Goal: Transaction & Acquisition: Purchase product/service

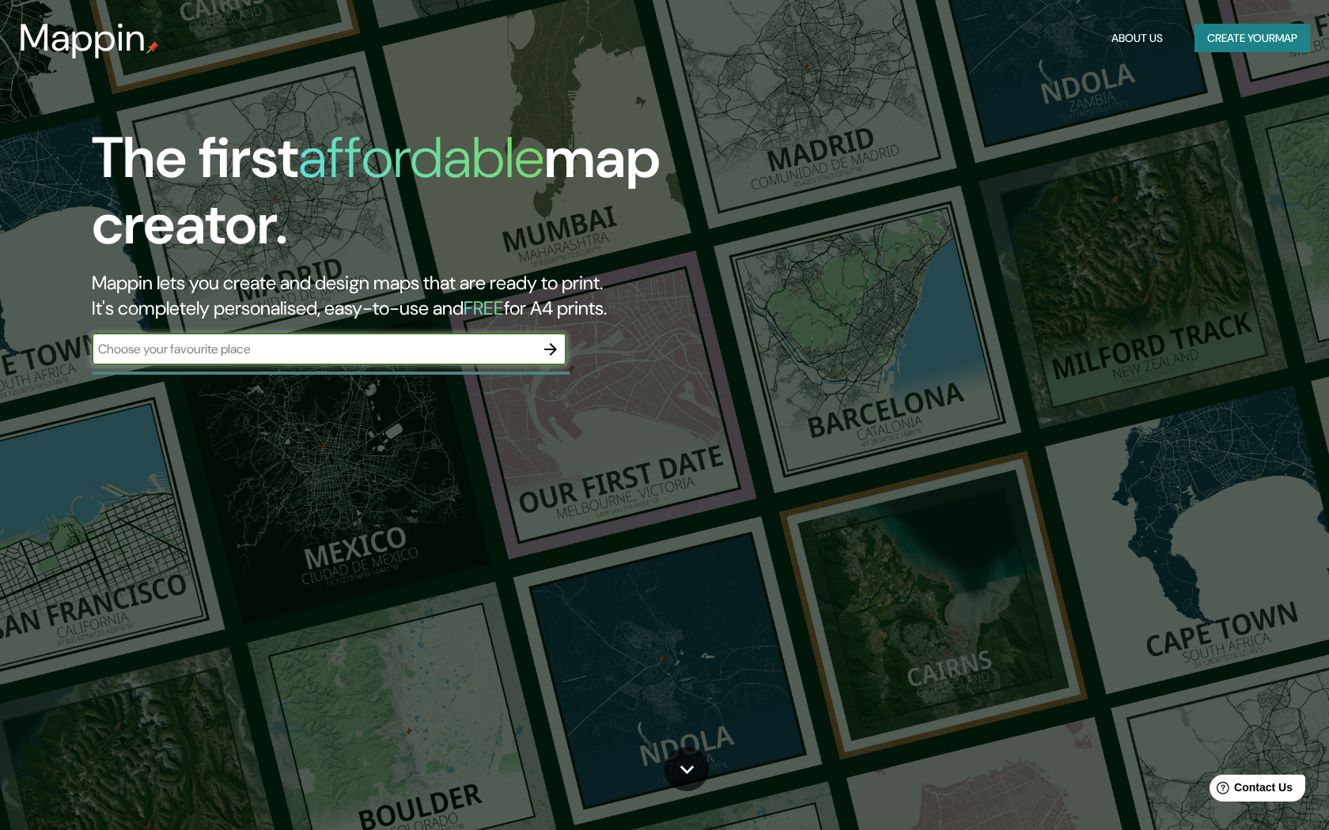
click at [478, 357] on input "text" at bounding box center [313, 349] width 443 height 18
type input "pueblo [US_STATE]"
click at [547, 357] on icon "button" at bounding box center [550, 349] width 19 height 19
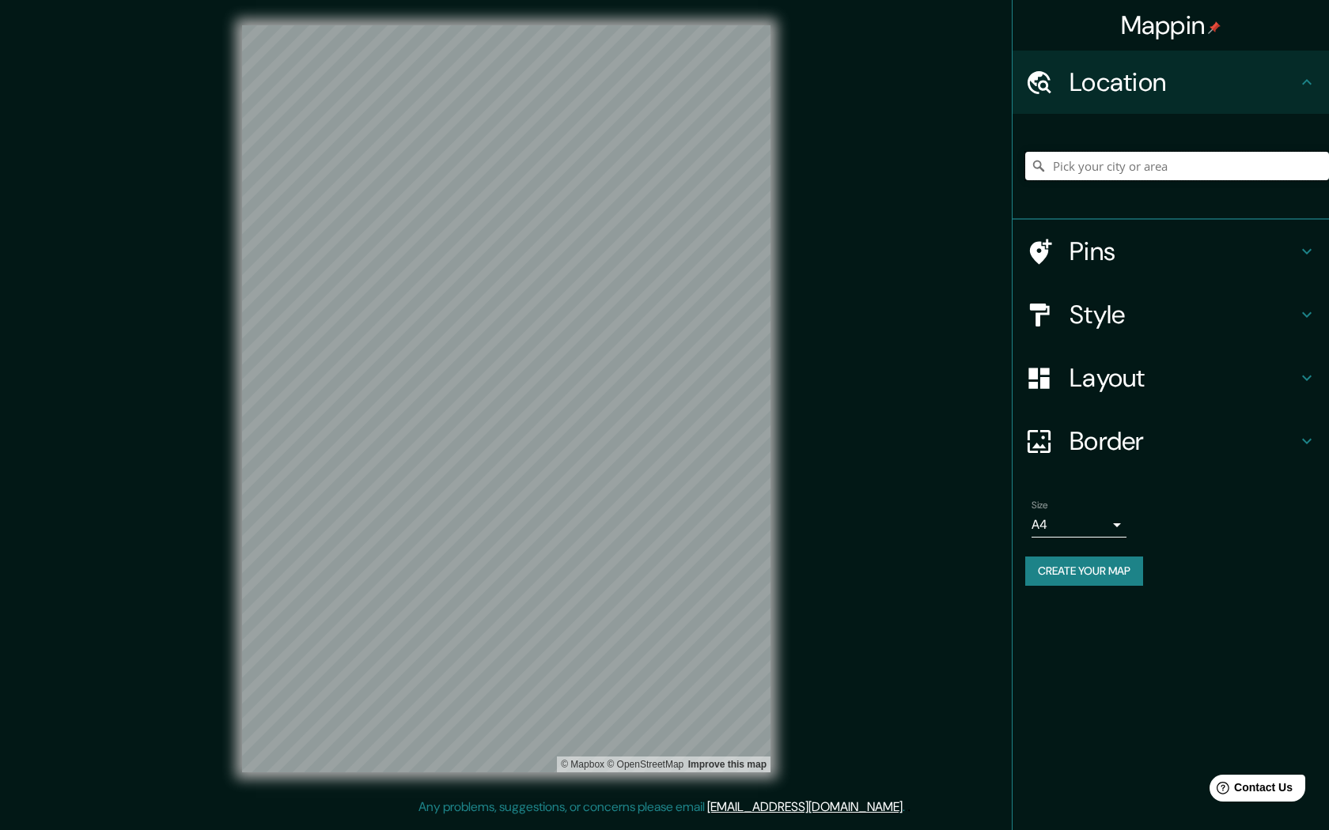
click at [1128, 168] on input "Pick your city or area" at bounding box center [1177, 166] width 304 height 28
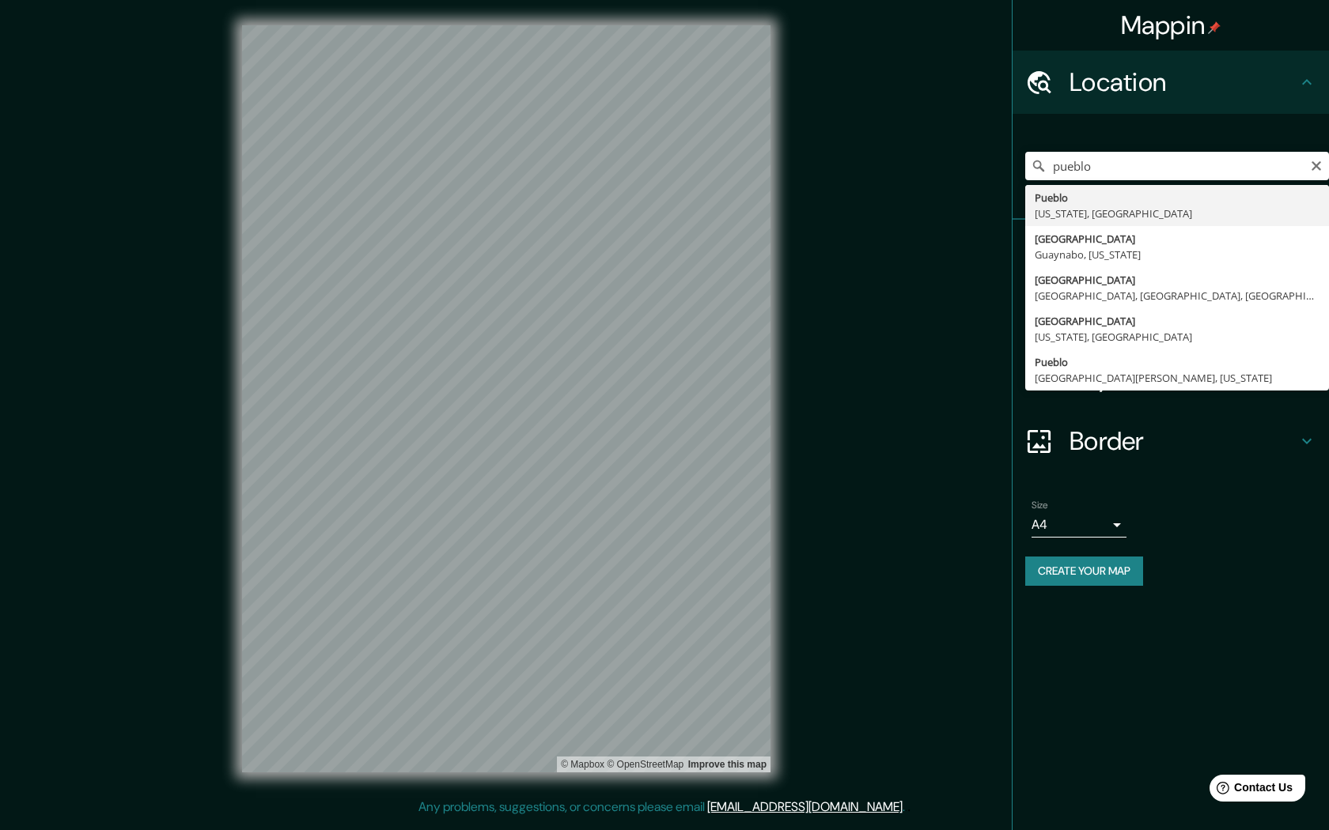
type input "[GEOGRAPHIC_DATA], [US_STATE], [GEOGRAPHIC_DATA]"
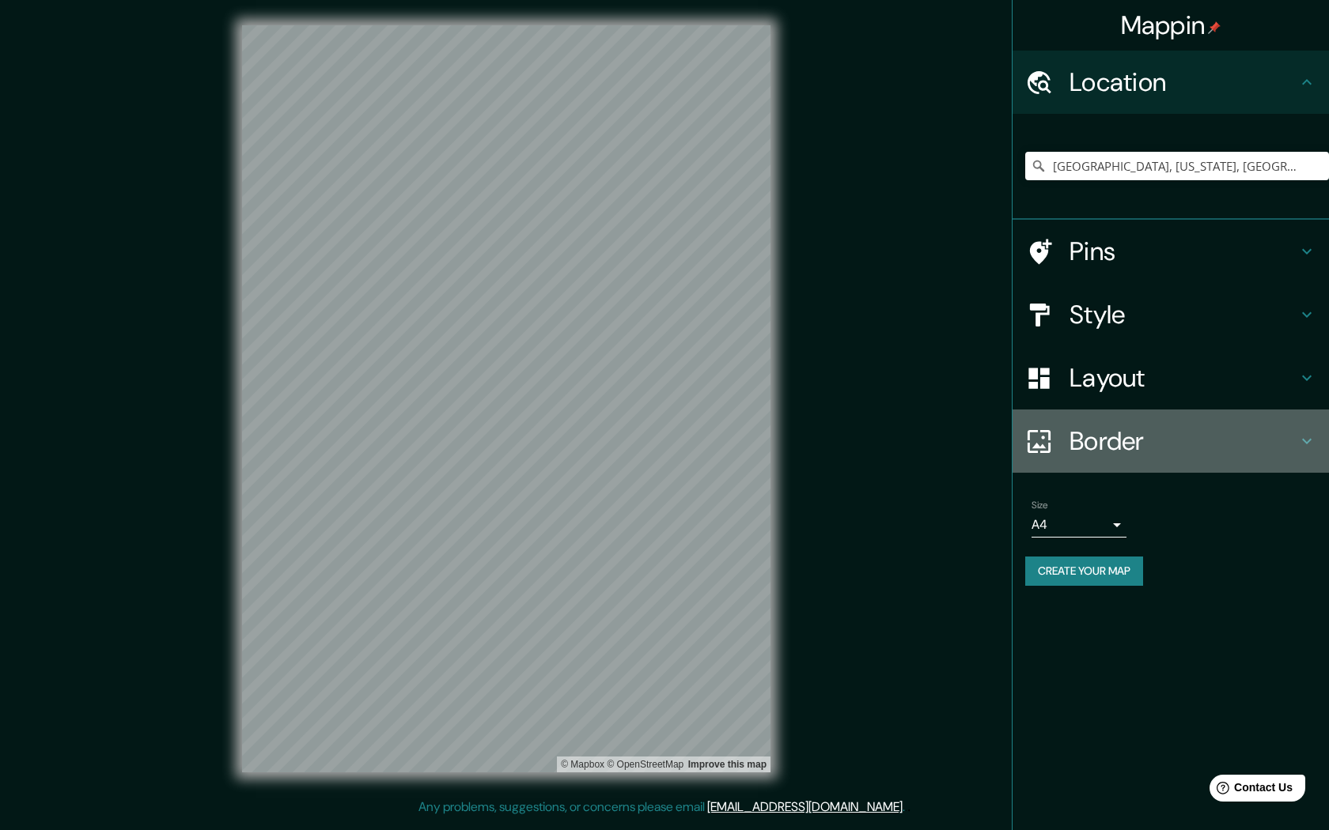
click at [1127, 441] on h4 "Border" at bounding box center [1183, 441] width 228 height 32
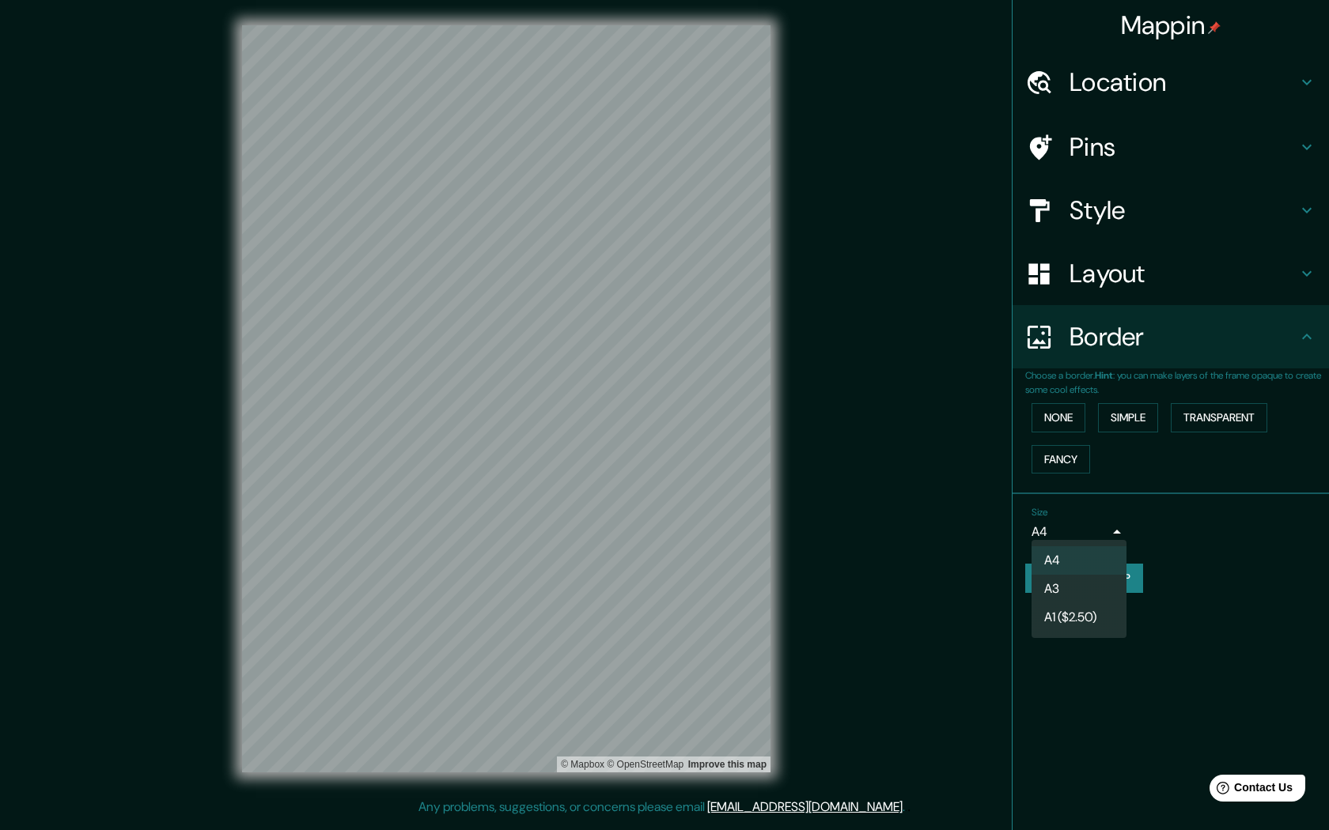
click at [1111, 526] on body "Mappin Location [GEOGRAPHIC_DATA], [US_STATE], [GEOGRAPHIC_DATA] Pins Style Lay…" at bounding box center [664, 415] width 1329 height 830
click at [1074, 591] on li "A3" at bounding box center [1078, 589] width 95 height 28
click at [1111, 528] on body "Mappin Location Pueblo, Colorado, United States Pins Style Layout Border Choose…" at bounding box center [664, 415] width 1329 height 830
click at [1092, 622] on li "A1 ($2.50)" at bounding box center [1078, 617] width 95 height 28
click at [1106, 532] on body "Mappin Location Pueblo, Colorado, United States Pins Style Layout Border Choose…" at bounding box center [664, 415] width 1329 height 830
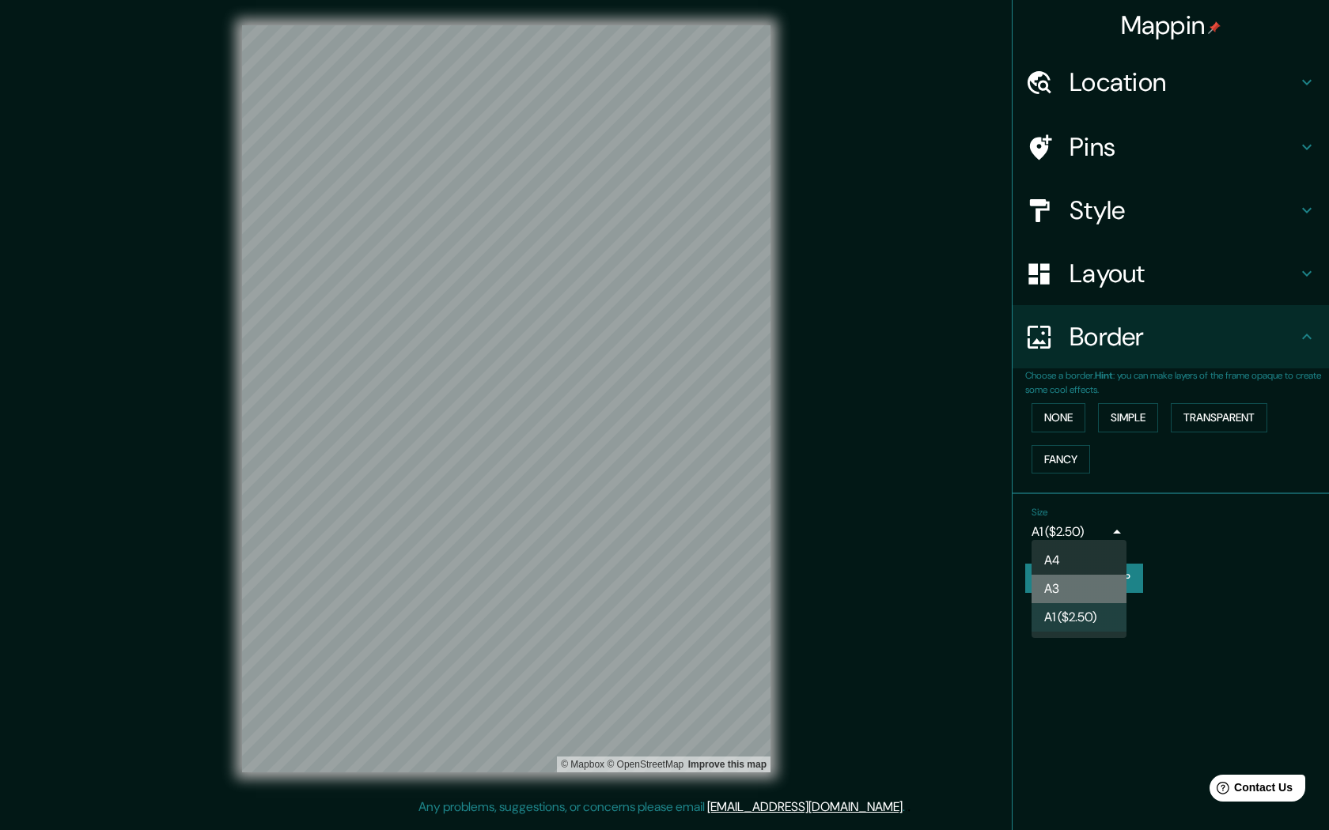
click at [1083, 584] on li "A3" at bounding box center [1078, 589] width 95 height 28
type input "a4"
click at [1161, 276] on h4 "Layout" at bounding box center [1183, 274] width 228 height 32
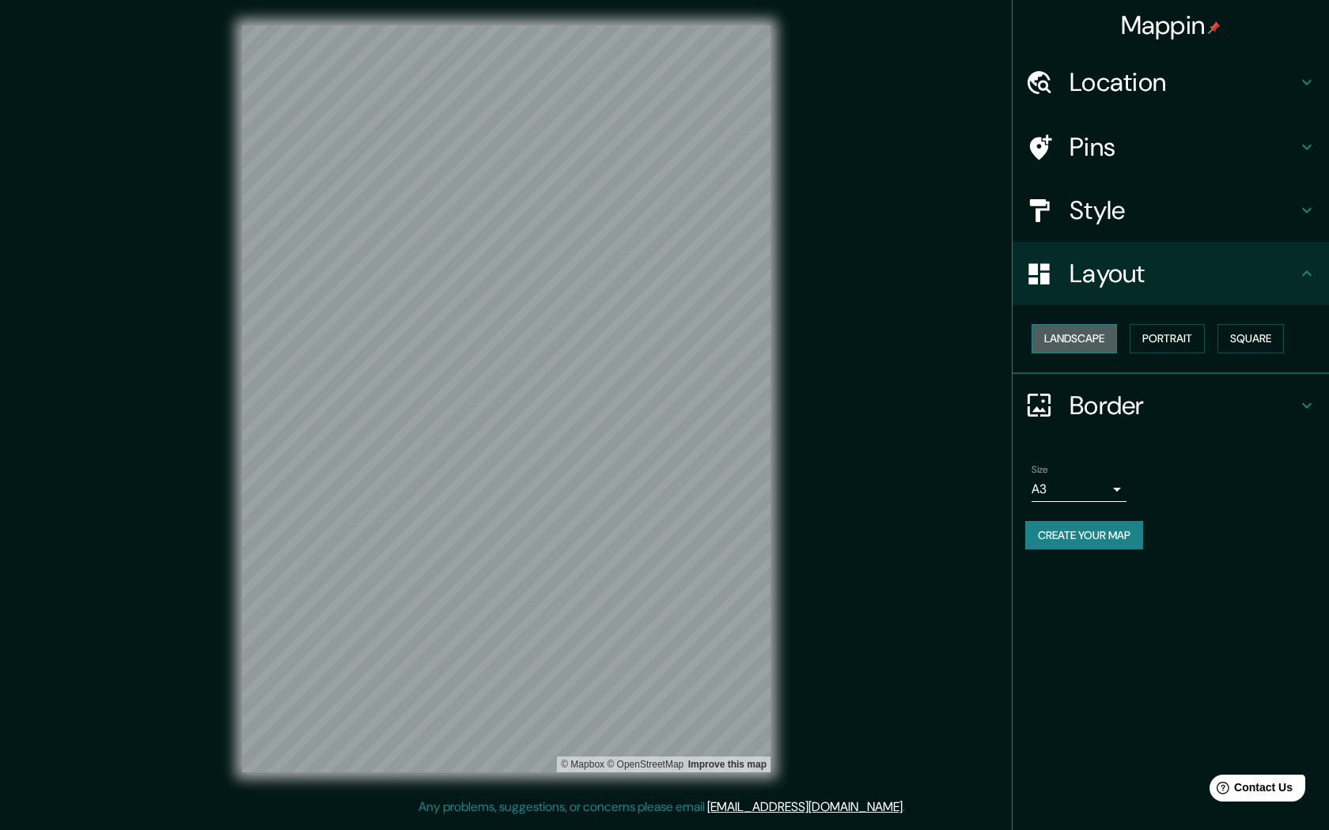
click at [1085, 332] on button "Landscape" at bounding box center [1073, 338] width 85 height 29
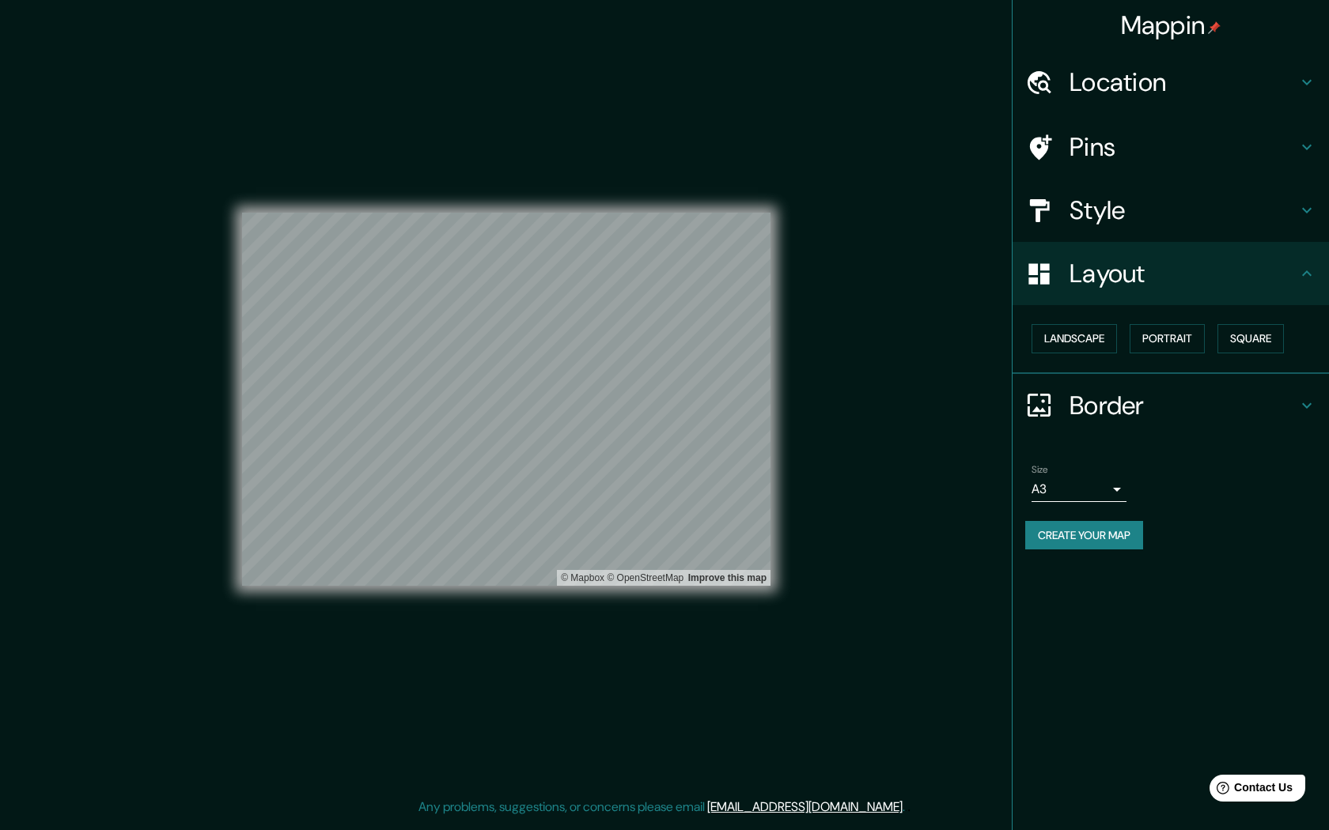
click at [1170, 214] on h4 "Style" at bounding box center [1183, 211] width 228 height 32
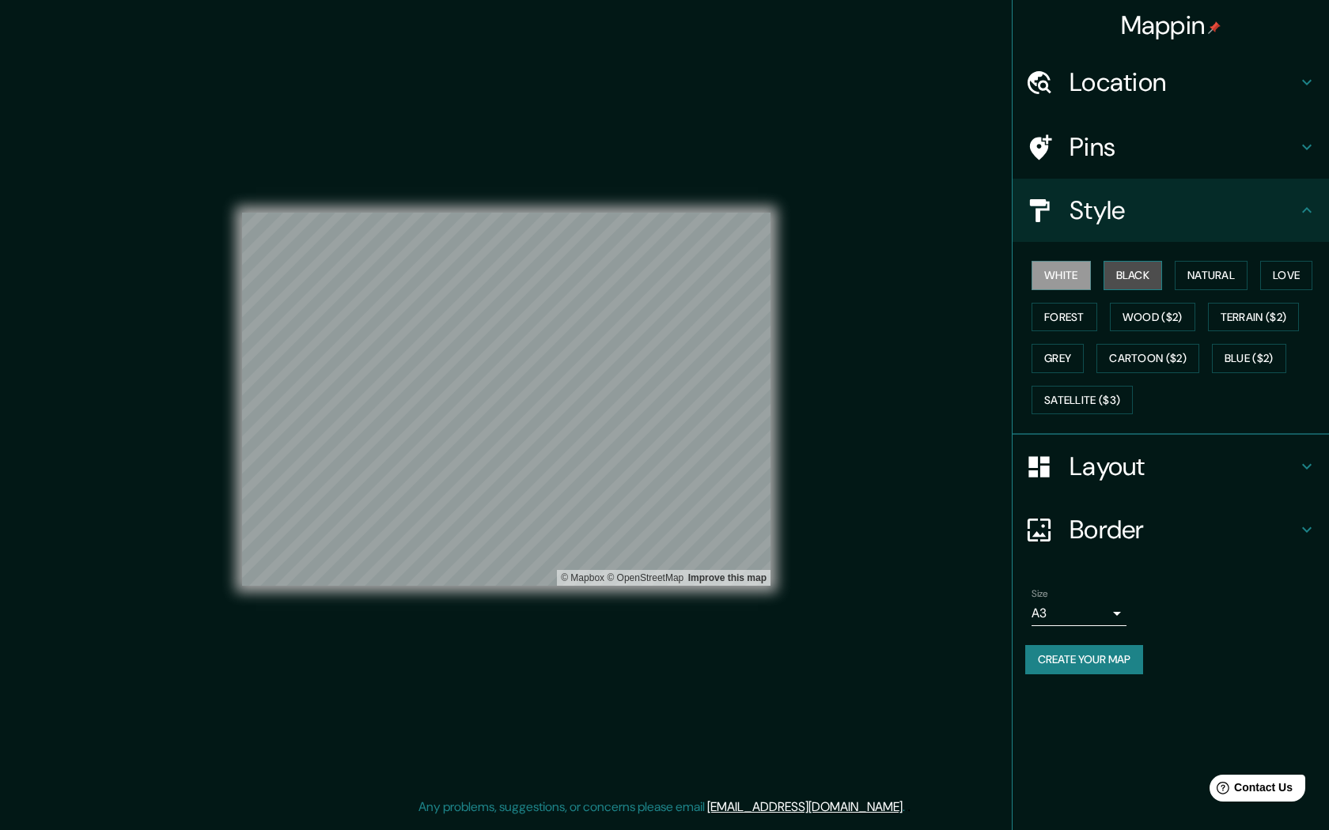
click at [1132, 272] on button "Black" at bounding box center [1132, 275] width 59 height 29
click at [1060, 274] on button "White" at bounding box center [1060, 275] width 59 height 29
click at [1227, 273] on button "Natural" at bounding box center [1210, 275] width 73 height 29
click at [1295, 273] on button "Love" at bounding box center [1286, 275] width 52 height 29
click at [1078, 315] on button "Forest" at bounding box center [1064, 317] width 66 height 29
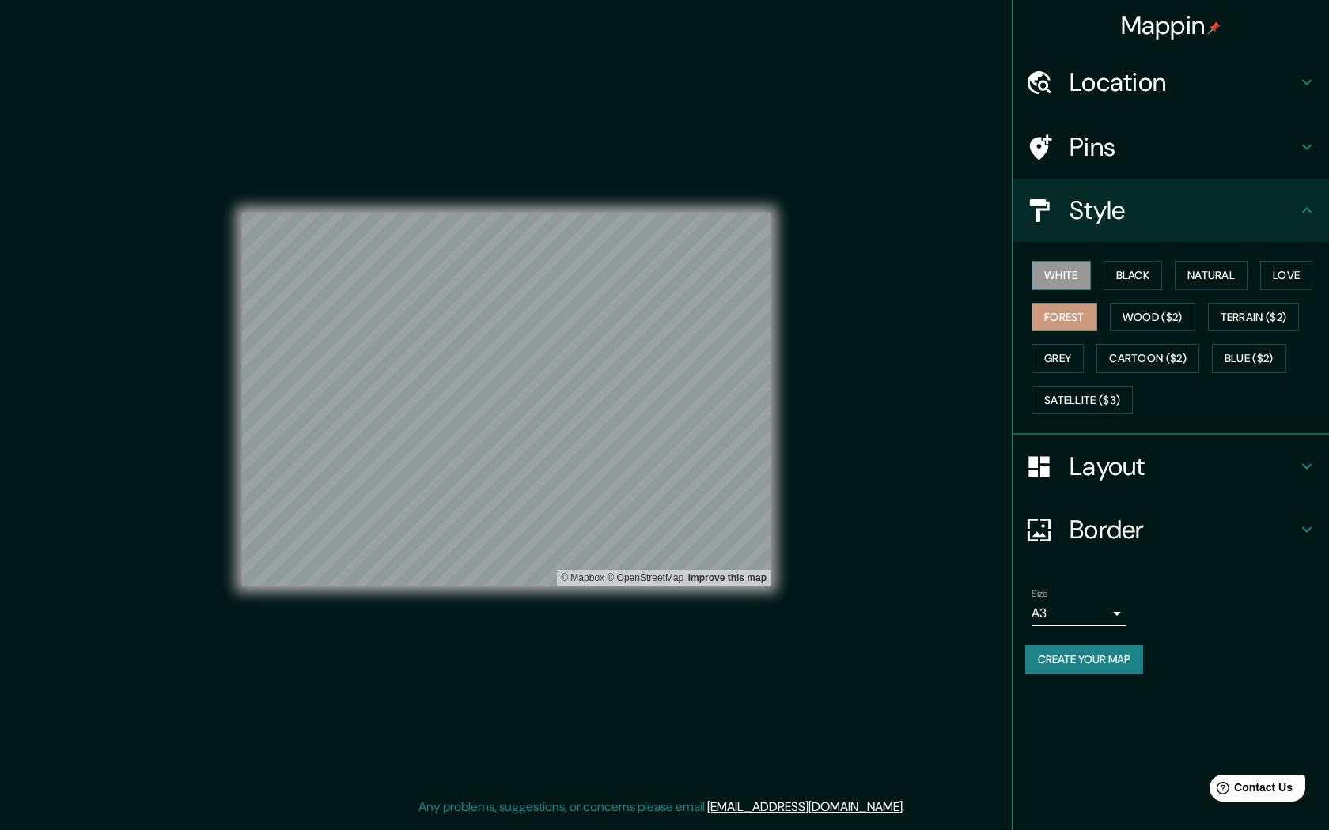
click at [1070, 270] on button "White" at bounding box center [1060, 275] width 59 height 29
click at [1131, 273] on button "Black" at bounding box center [1132, 275] width 59 height 29
click at [1057, 274] on button "White" at bounding box center [1060, 275] width 59 height 29
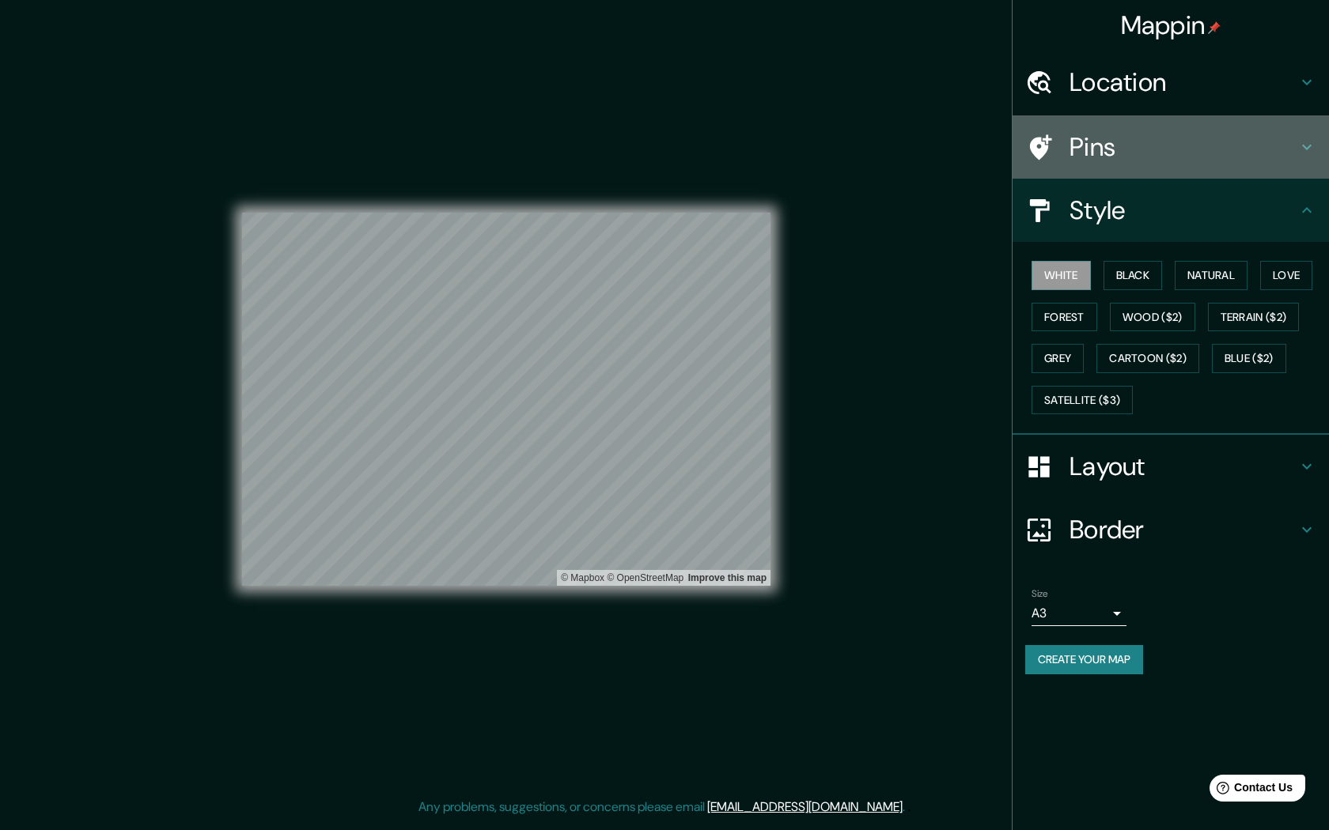
click at [1165, 142] on h4 "Pins" at bounding box center [1183, 147] width 228 height 32
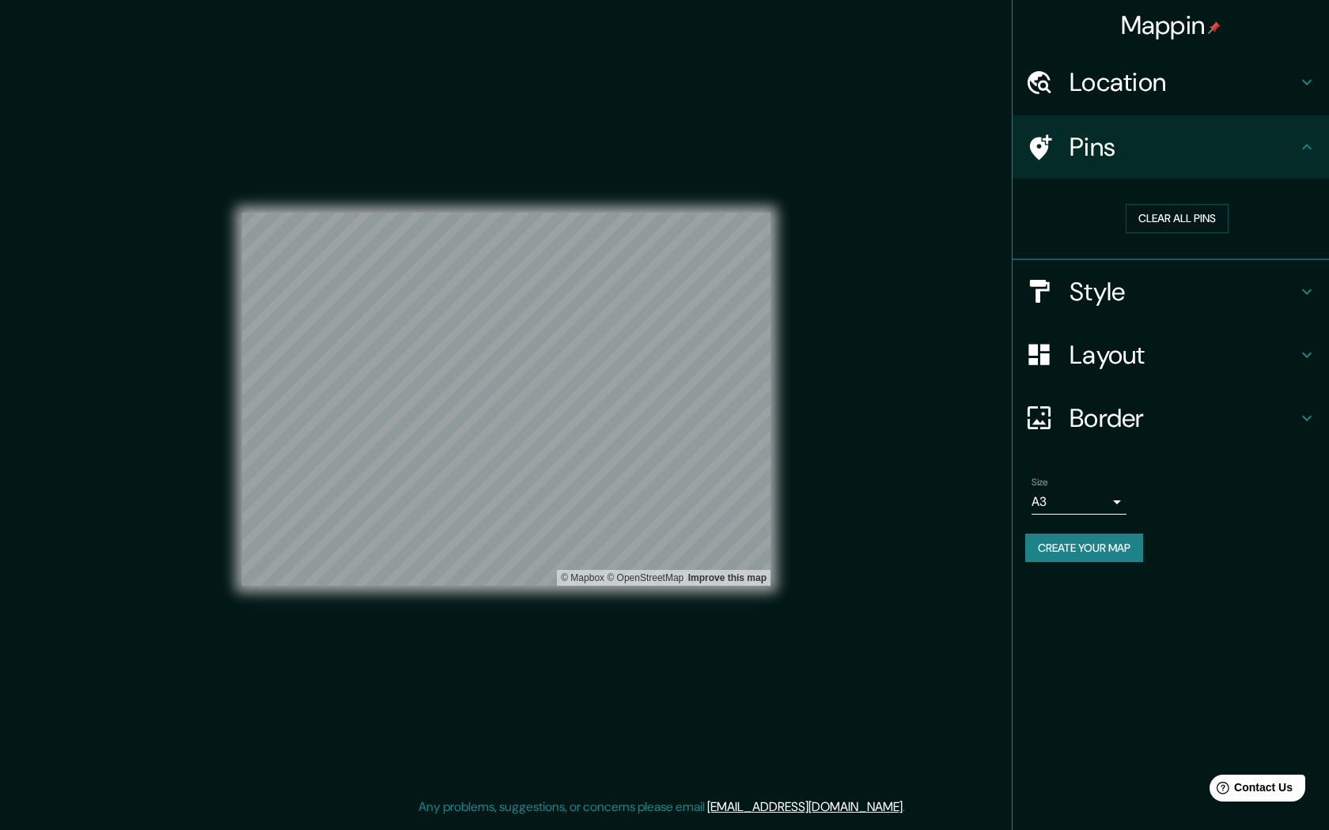
click at [1177, 94] on h4 "Location" at bounding box center [1183, 82] width 228 height 32
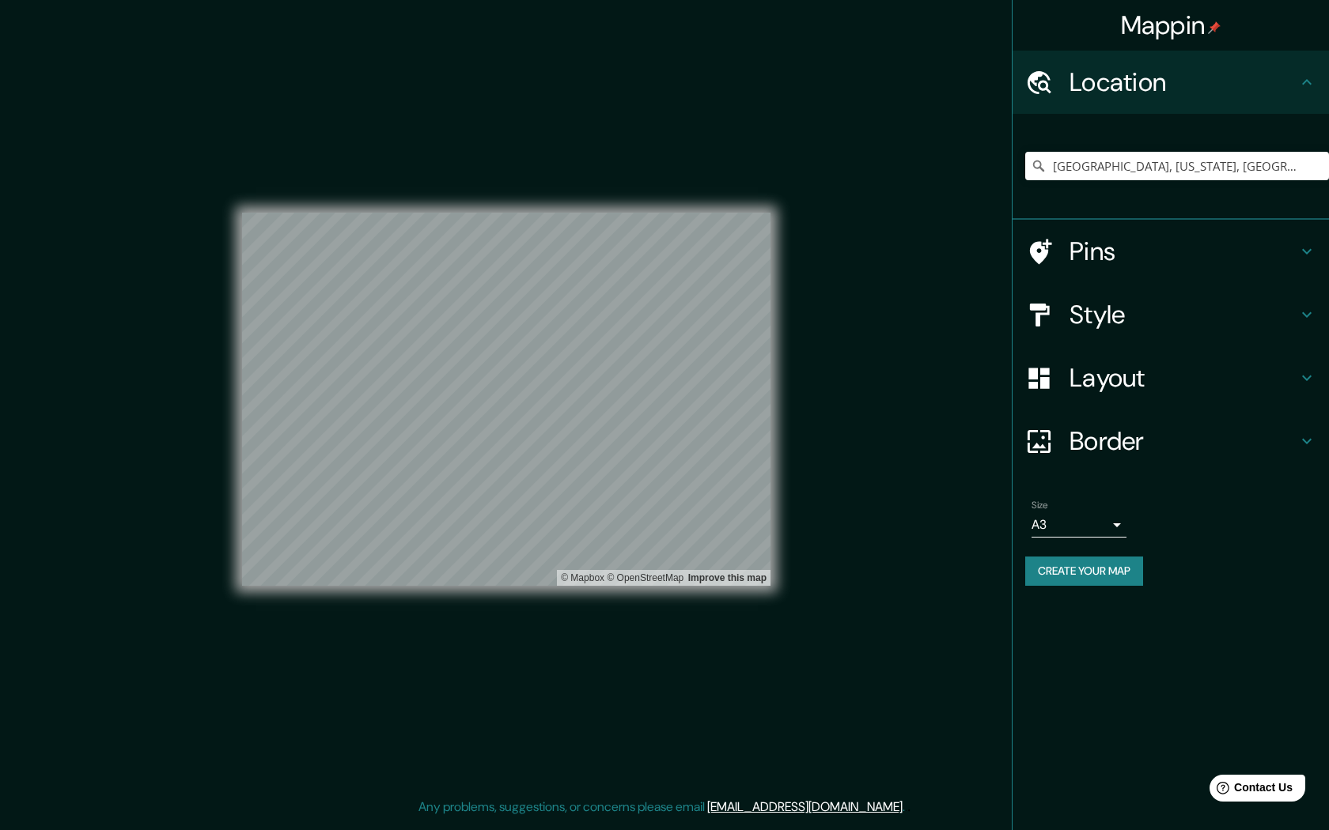
click at [1125, 577] on button "Create your map" at bounding box center [1084, 571] width 118 height 29
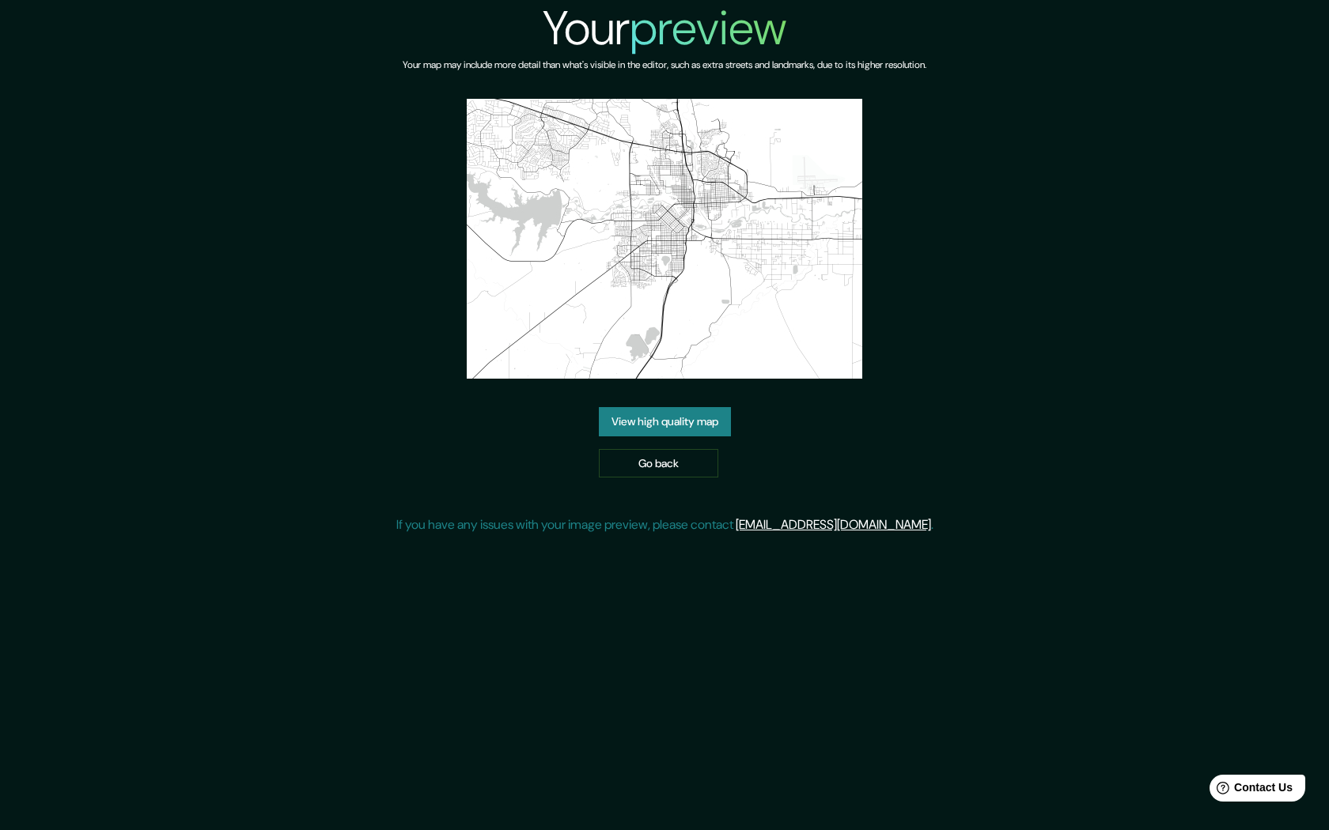
click at [705, 421] on link "View high quality map" at bounding box center [665, 421] width 132 height 29
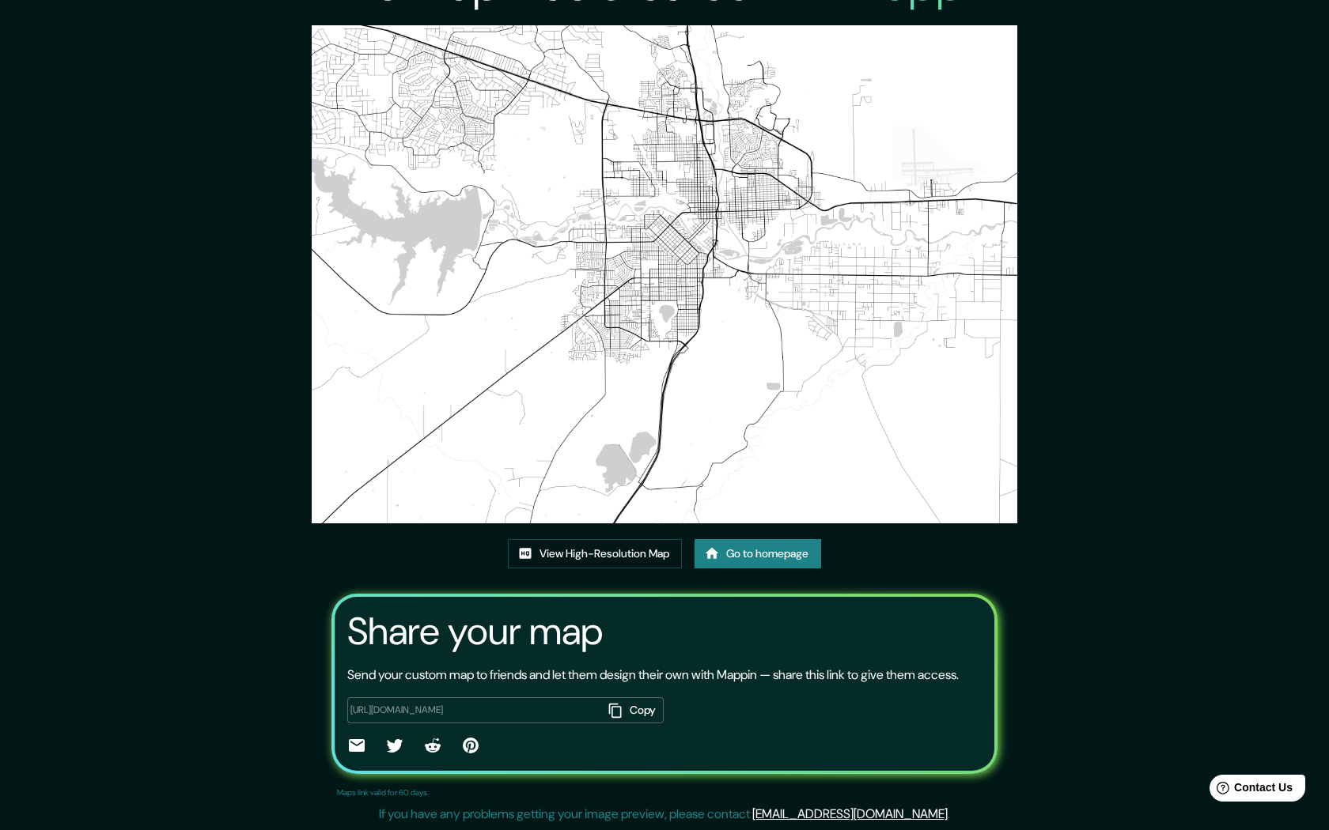
scroll to position [62, 0]
click at [613, 540] on link "View High-Resolution Map" at bounding box center [595, 553] width 174 height 29
click at [610, 712] on icon "button" at bounding box center [615, 711] width 16 height 16
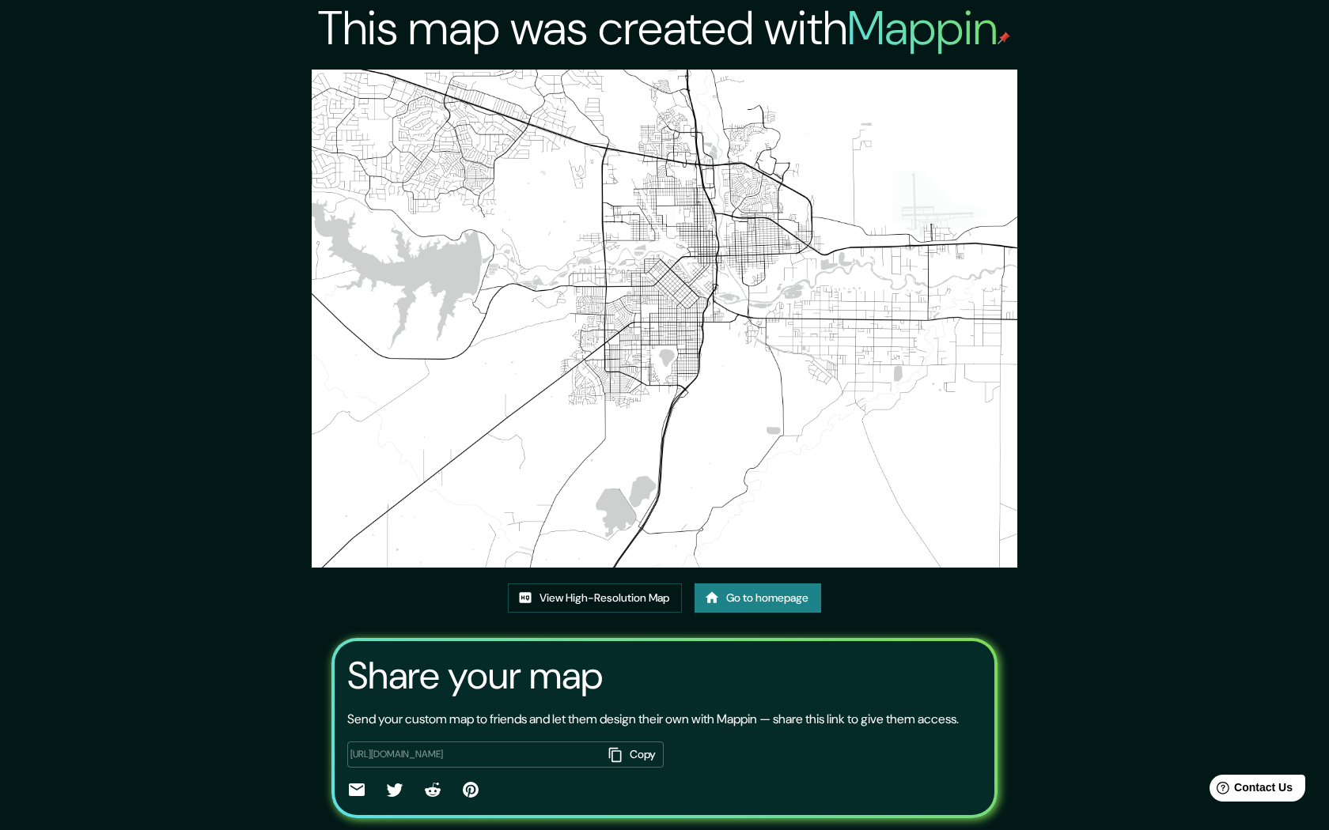
scroll to position [0, 0]
click at [652, 599] on link "View High-Resolution Map" at bounding box center [595, 598] width 174 height 29
click at [746, 602] on link "Go to homepage" at bounding box center [757, 598] width 127 height 29
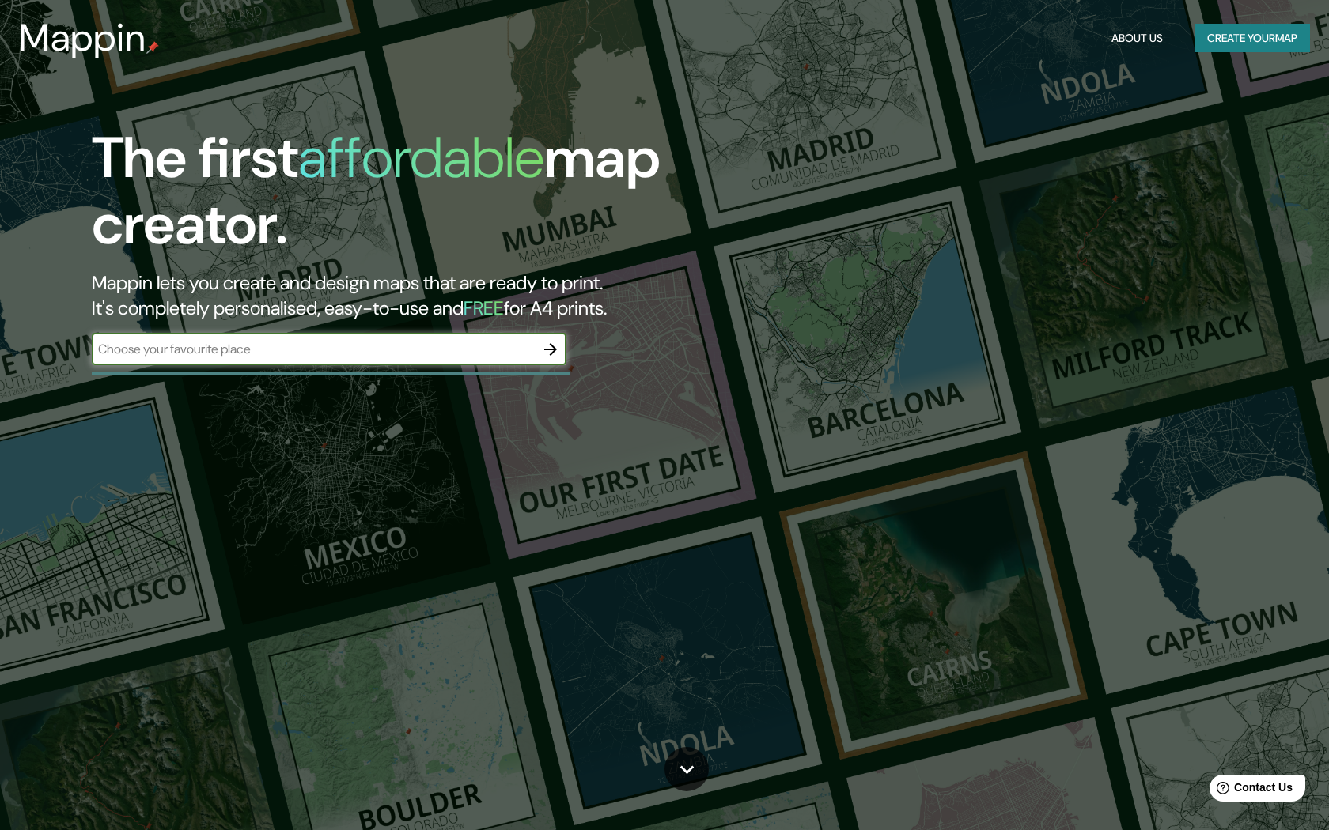
click at [530, 352] on input "text" at bounding box center [313, 349] width 443 height 18
click at [1245, 34] on button "Create your map" at bounding box center [1251, 38] width 115 height 29
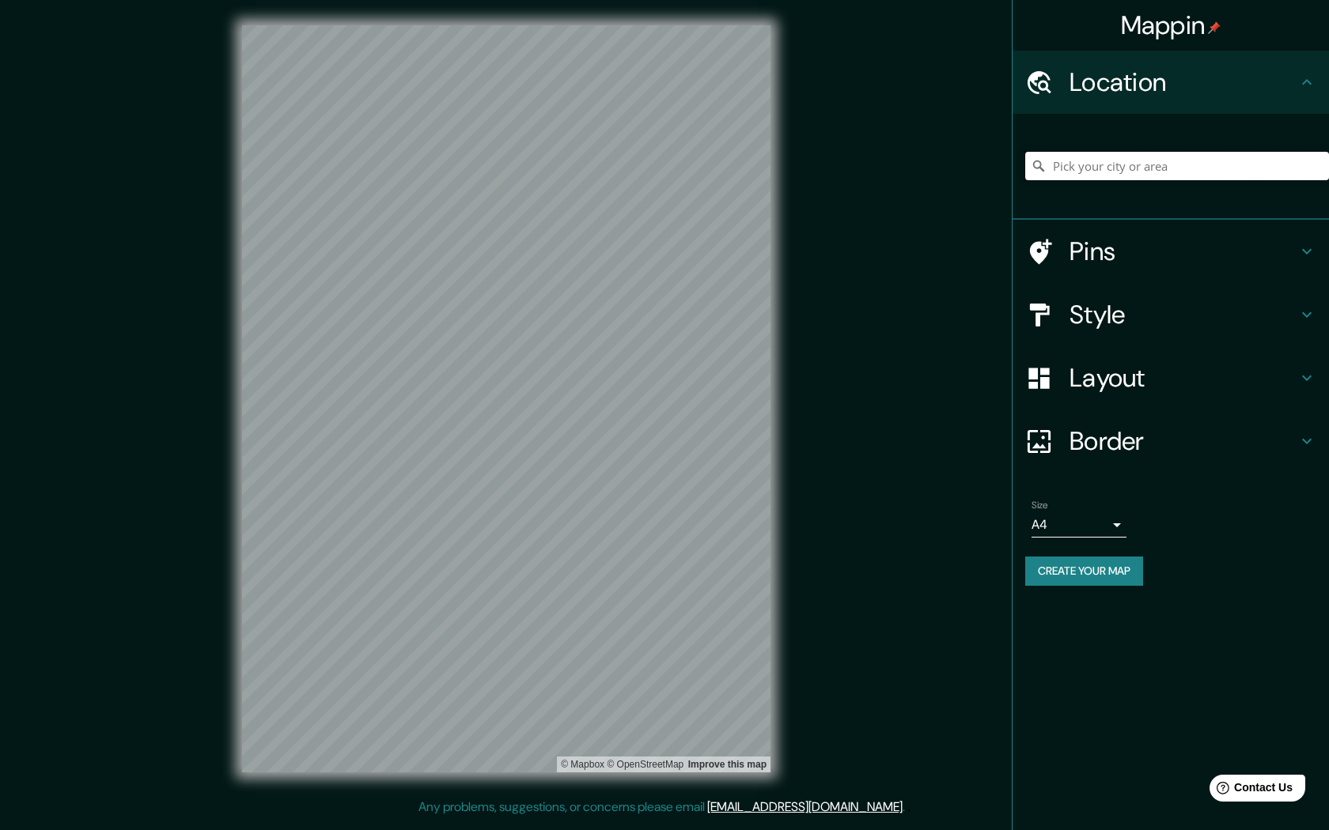
click at [1121, 167] on input "Pick your city or area" at bounding box center [1177, 166] width 304 height 28
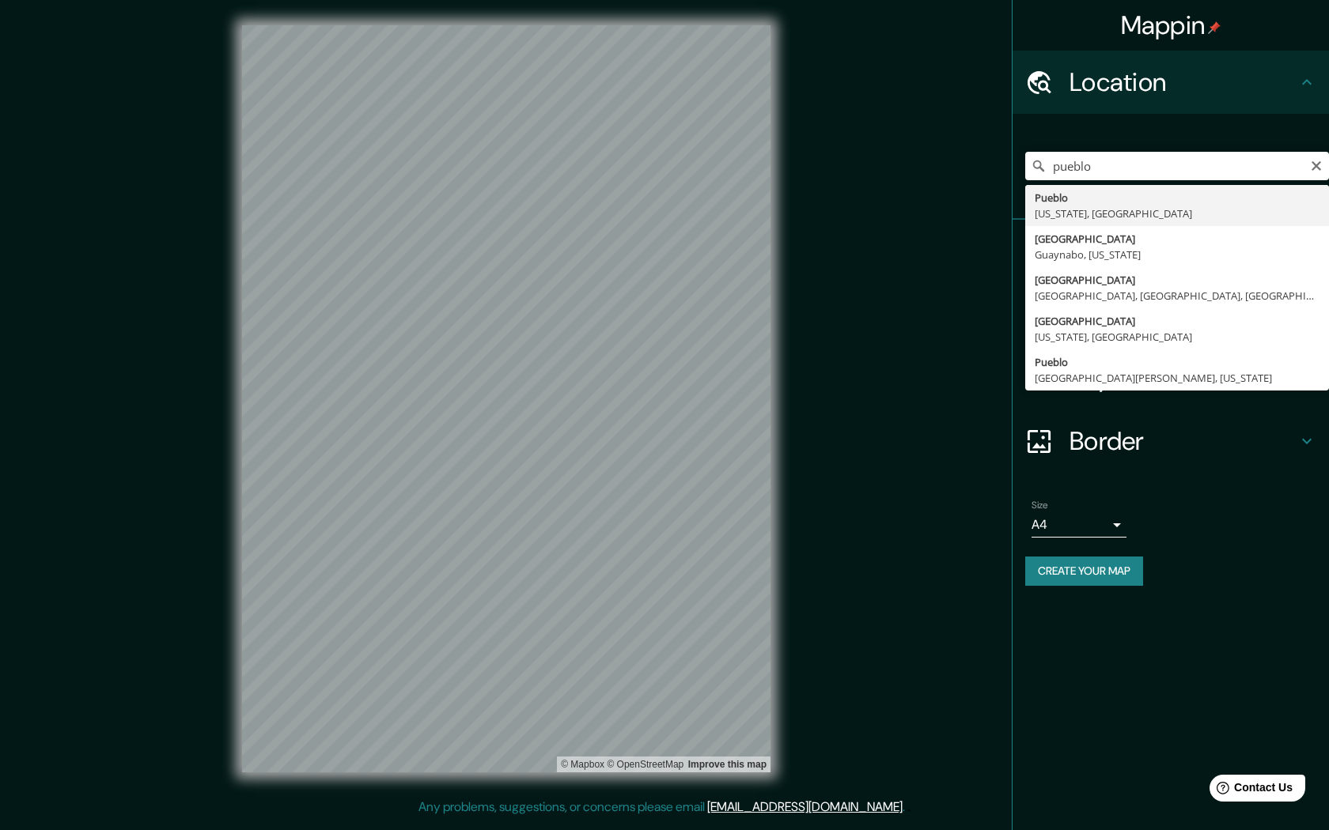
type input "[GEOGRAPHIC_DATA], [US_STATE], [GEOGRAPHIC_DATA]"
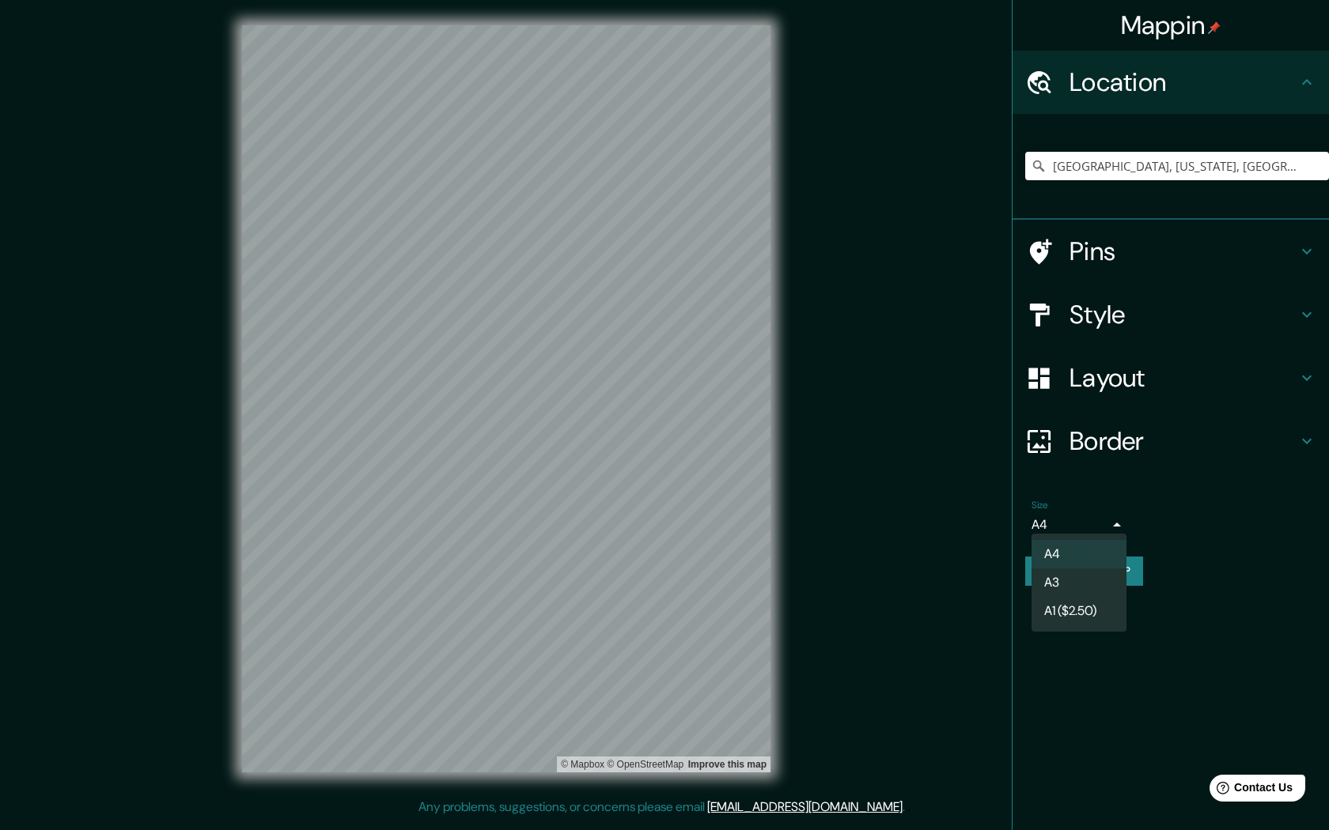
click at [1108, 531] on body "Mappin Location [GEOGRAPHIC_DATA], [US_STATE], [GEOGRAPHIC_DATA] Pins Style Lay…" at bounding box center [664, 415] width 1329 height 830
click at [1108, 531] on div at bounding box center [664, 415] width 1329 height 830
